Goal: Information Seeking & Learning: Check status

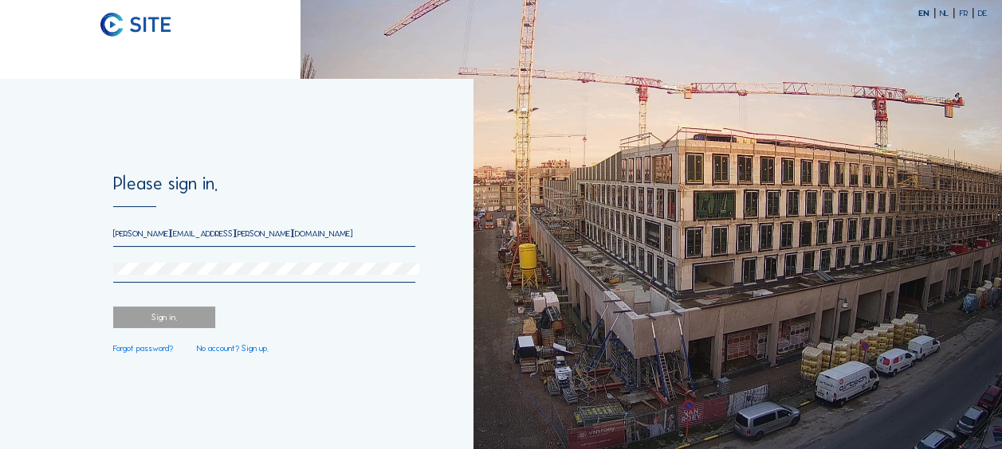
type input "[PERSON_NAME][EMAIL_ADDRESS][PERSON_NAME][DOMAIN_NAME]"
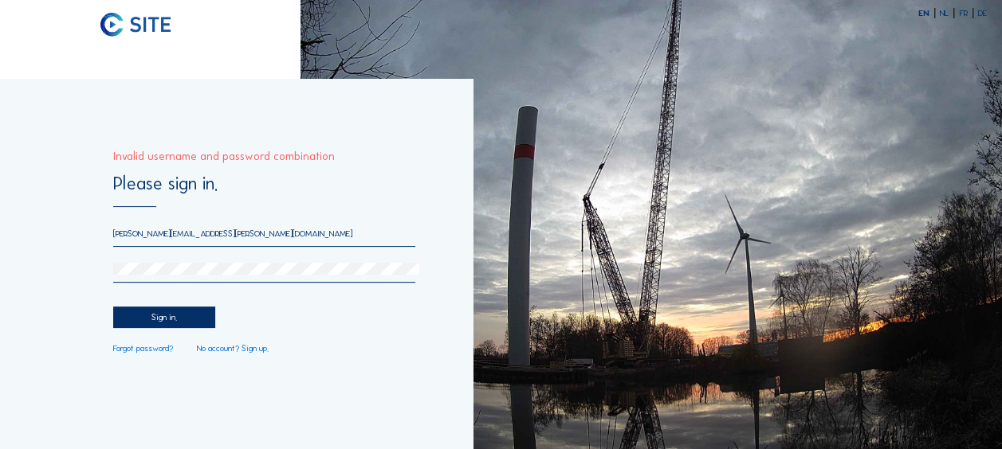
click at [0, 253] on html "EN NL FR DE Please sign in. [PERSON_NAME][EMAIL_ADDRESS][PERSON_NAME][DOMAIN_NA…" at bounding box center [501, 224] width 1002 height 449
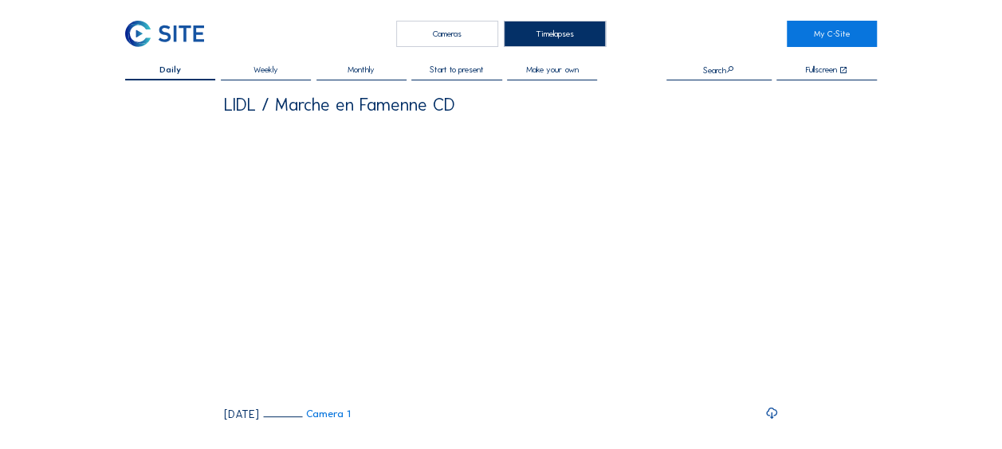
click at [422, 36] on div "Cameras" at bounding box center [447, 34] width 102 height 26
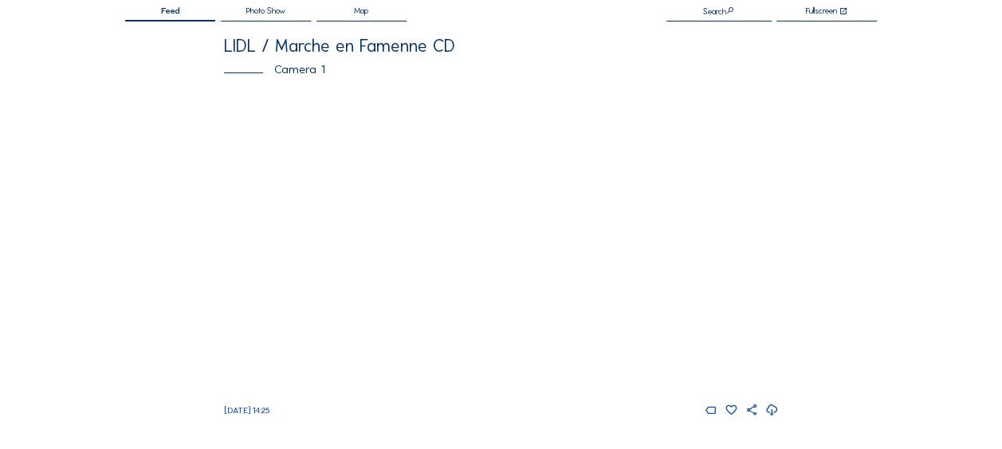
scroll to position [80, 0]
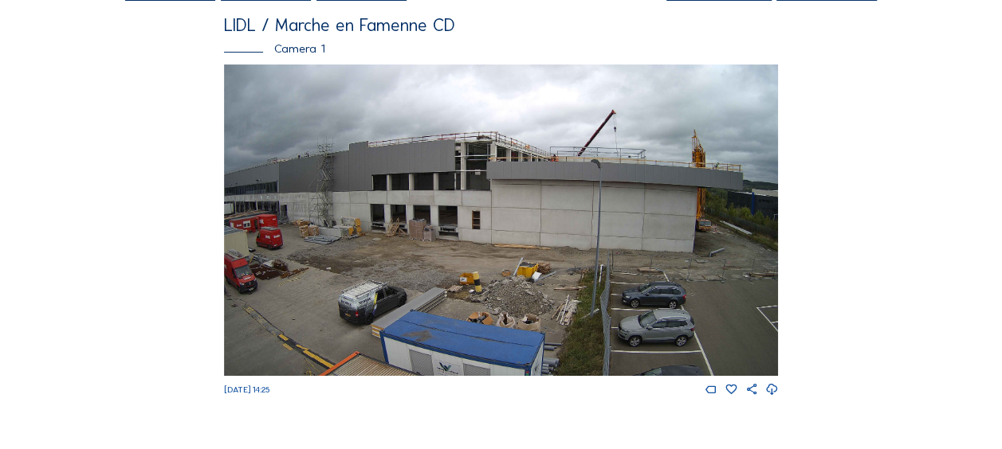
click at [563, 234] on img at bounding box center [501, 221] width 554 height 312
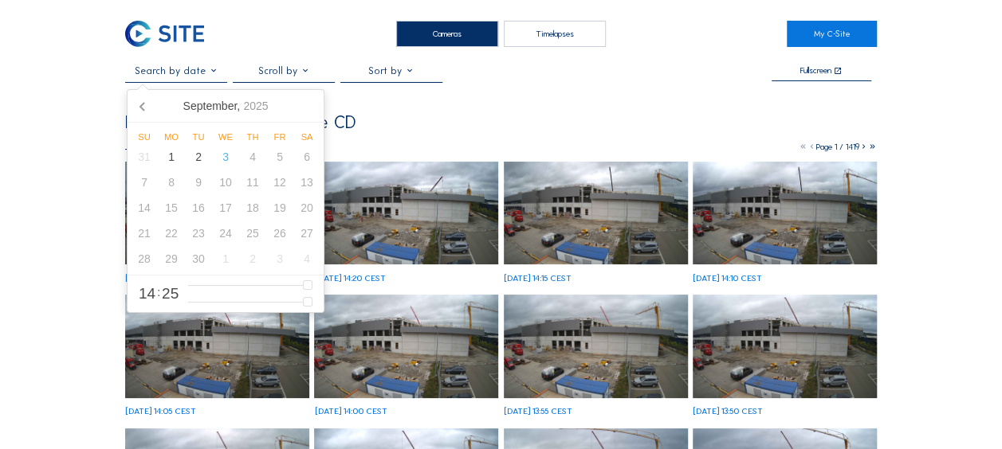
click at [210, 77] on input "text" at bounding box center [176, 70] width 102 height 11
click at [201, 161] on div "2" at bounding box center [198, 157] width 27 height 26
type input "[DATE] 14:25"
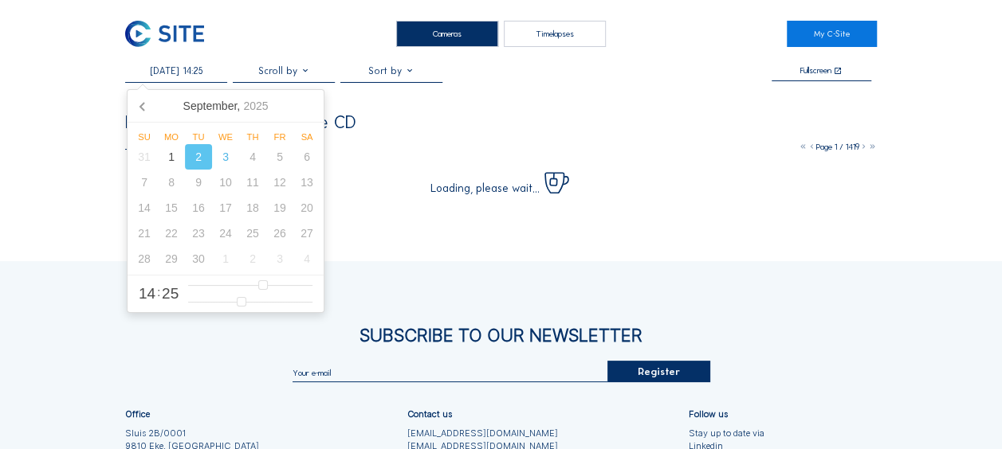
click at [464, 125] on div "LIDL / Marche en Famenne CD" at bounding box center [500, 123] width 751 height 18
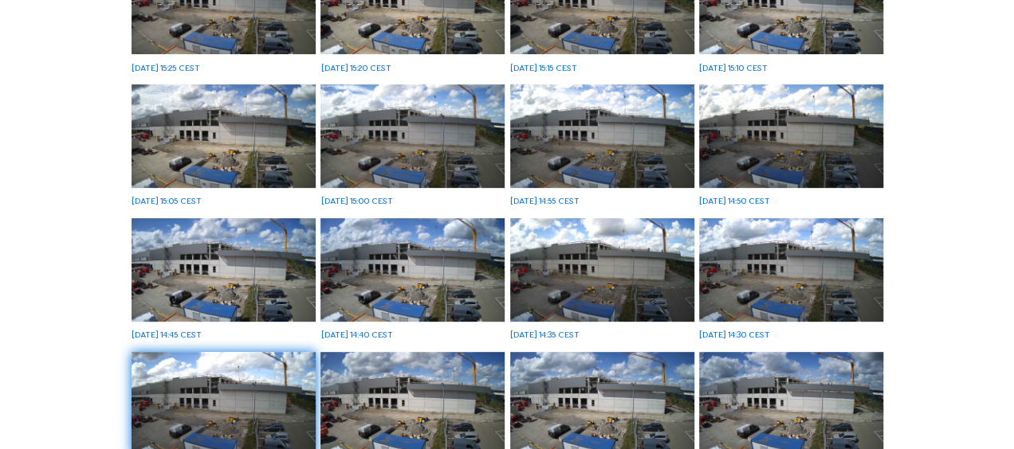
scroll to position [239, 0]
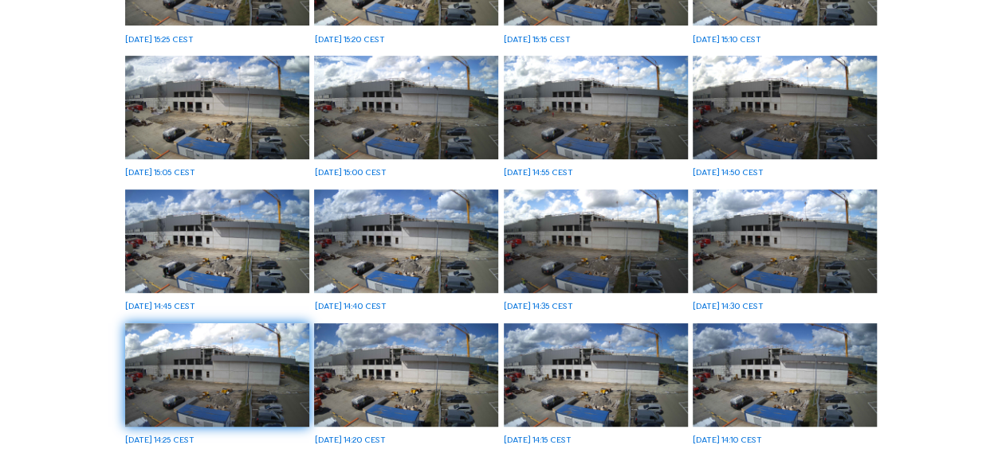
click at [606, 136] on img at bounding box center [596, 108] width 184 height 104
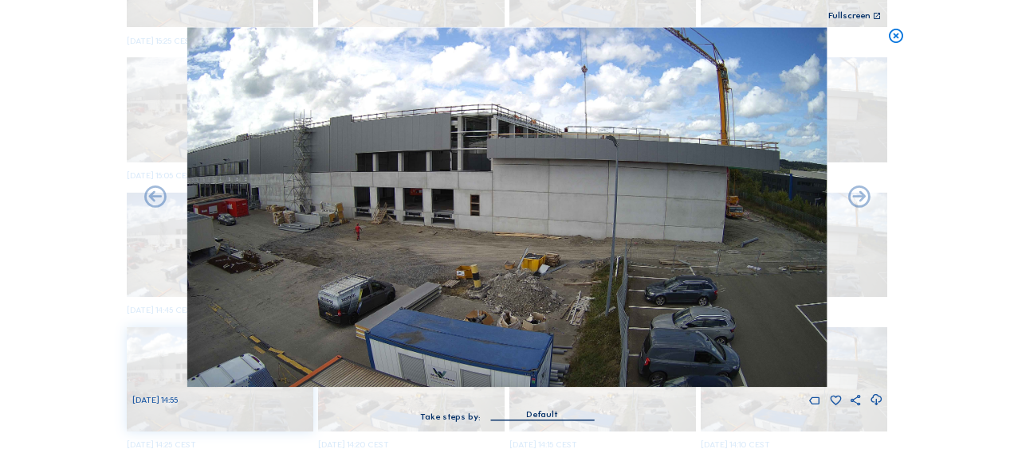
drag, startPoint x: 725, startPoint y: 171, endPoint x: 57, endPoint y: 393, distance: 704.6
click at [57, 393] on div "Scroll to travel through time | Press 'Alt' Button + Scroll to Zoom | Click and…" at bounding box center [507, 224] width 1014 height 449
click at [876, 398] on icon at bounding box center [875, 400] width 13 height 16
